Goal: Navigation & Orientation: Understand site structure

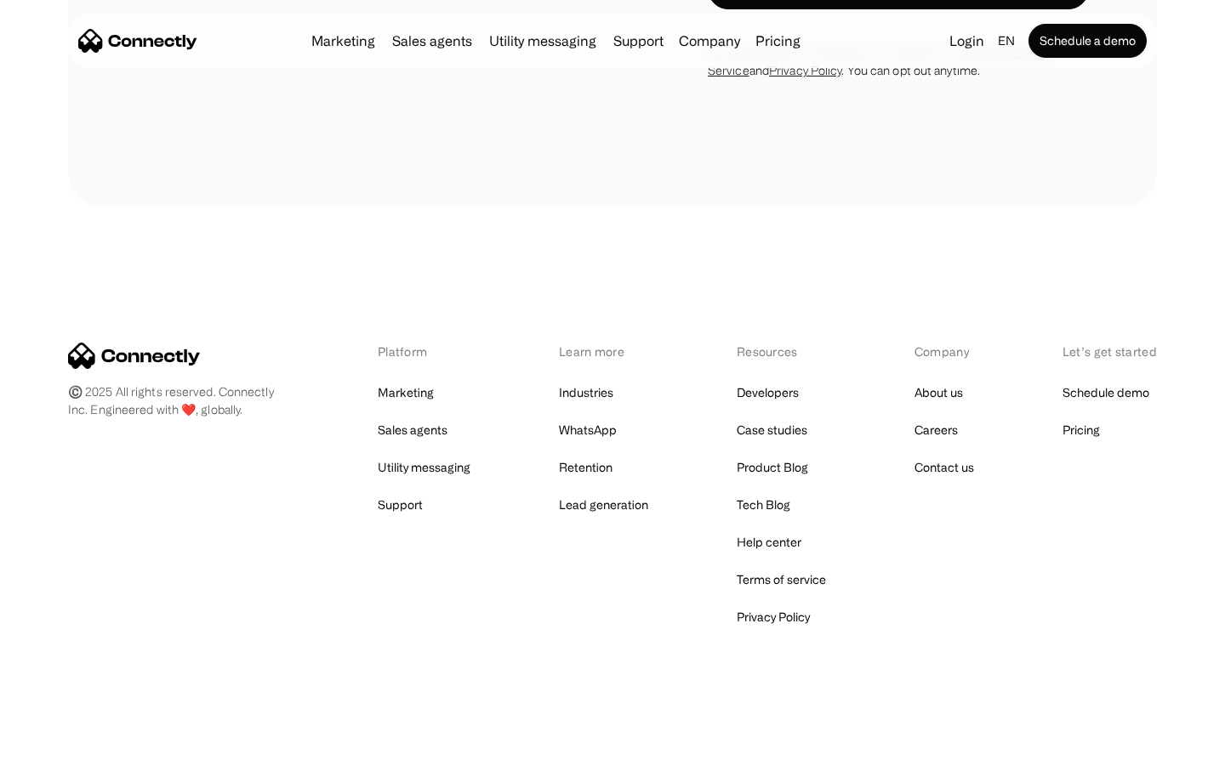
scroll to position [6052, 0]
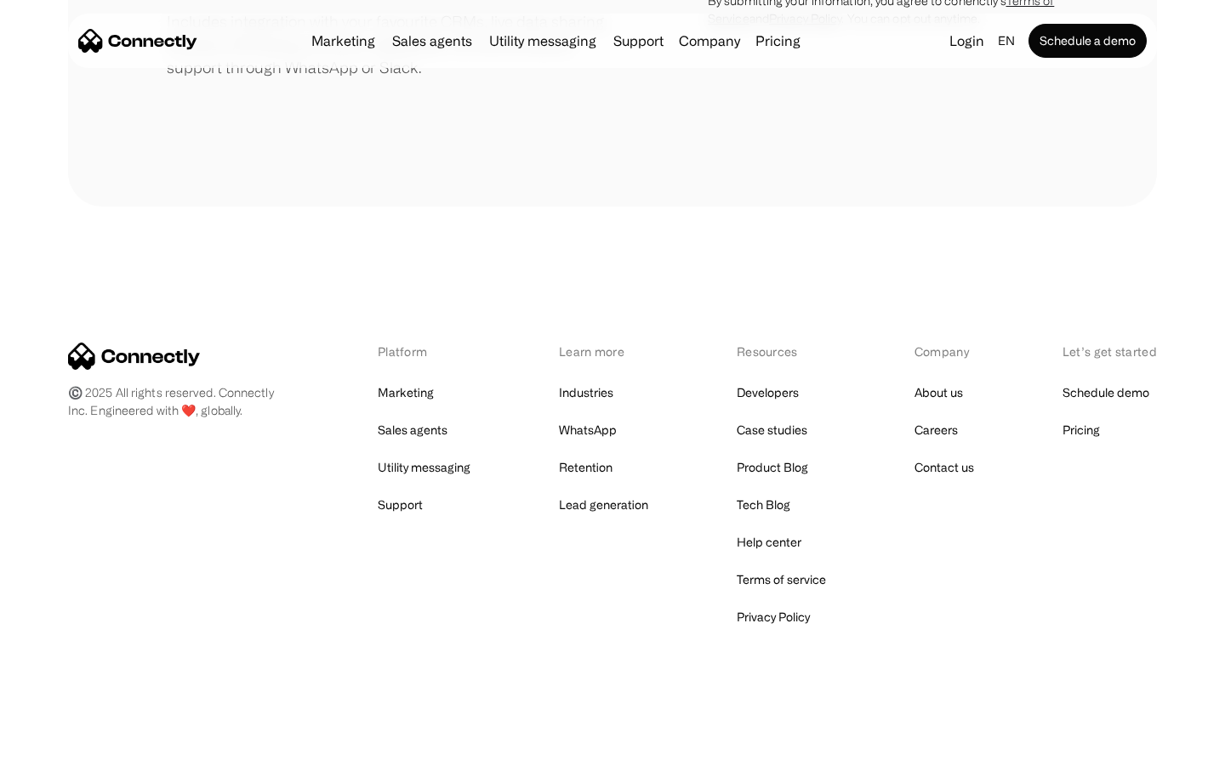
scroll to position [790, 0]
